Goal: Check status: Check status

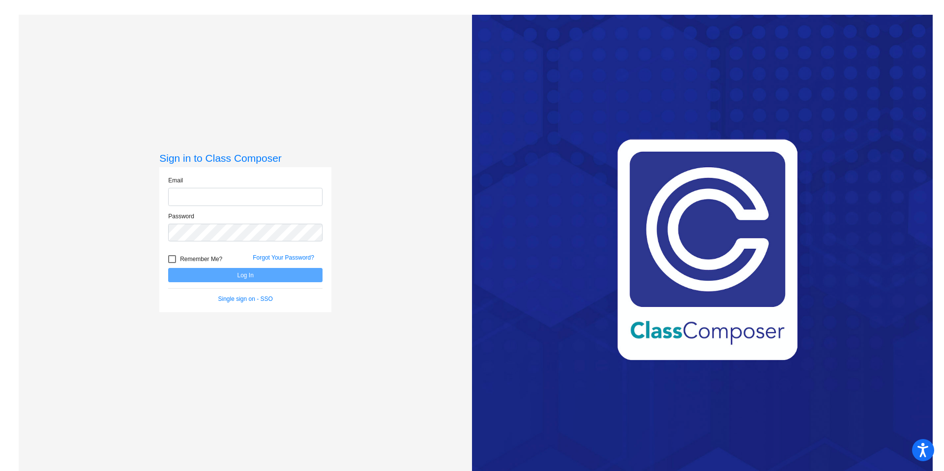
click at [184, 197] on input "email" at bounding box center [245, 197] width 154 height 18
type input "[PERSON_NAME][EMAIL_ADDRESS][PERSON_NAME][DOMAIN_NAME]"
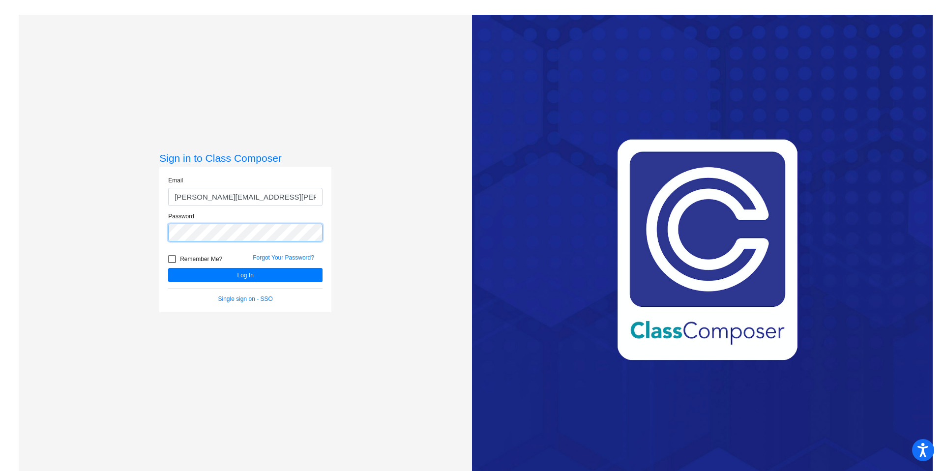
click at [168, 268] on button "Log In" at bounding box center [245, 275] width 154 height 14
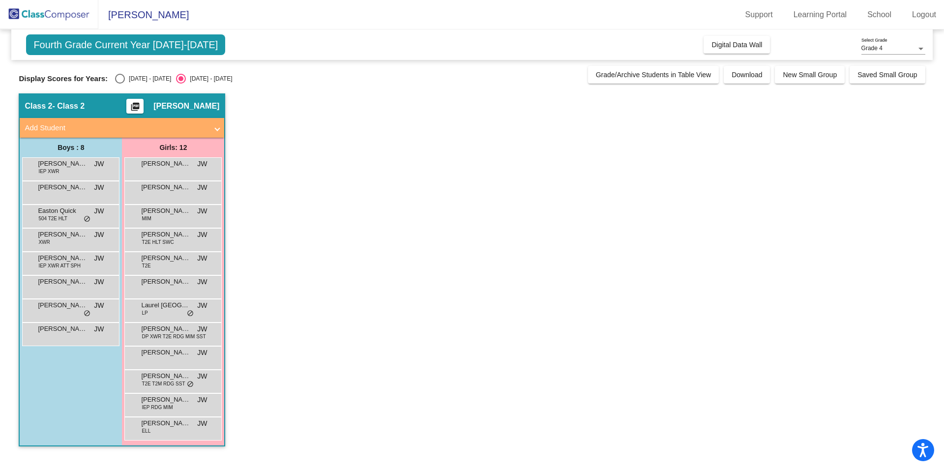
click at [125, 79] on div "[DATE] - [DATE]" at bounding box center [148, 78] width 46 height 9
click at [120, 84] on input "[DATE] - [DATE]" at bounding box center [119, 84] width 0 height 0
radio input "true"
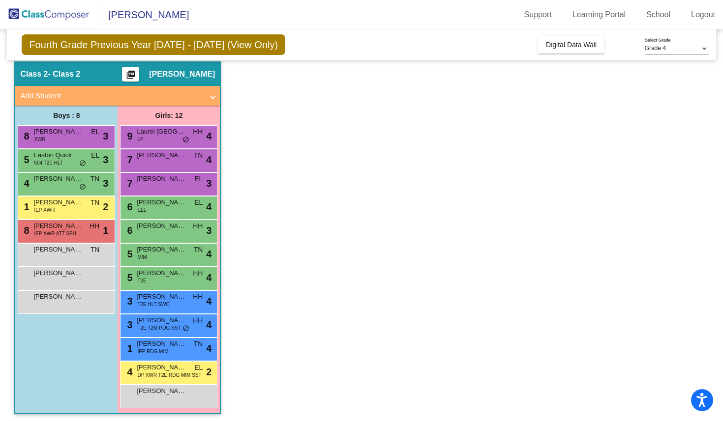
scroll to position [35, 0]
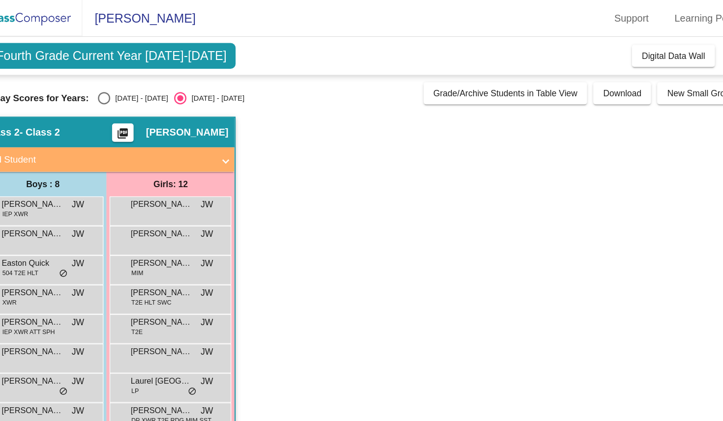
click at [120, 75] on div "[DATE] - [DATE]" at bounding box center [143, 78] width 46 height 9
click at [116, 84] on input "[DATE] - [DATE]" at bounding box center [115, 84] width 0 height 0
radio input "true"
